Goal: Feedback & Contribution: Submit feedback/report problem

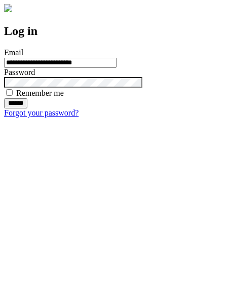
type input "**********"
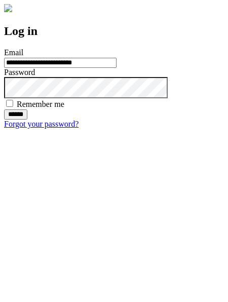
click at [27, 120] on input "******" at bounding box center [15, 115] width 23 height 10
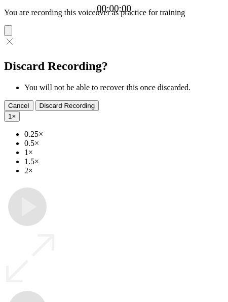
type input "**********"
